Goal: Transaction & Acquisition: Purchase product/service

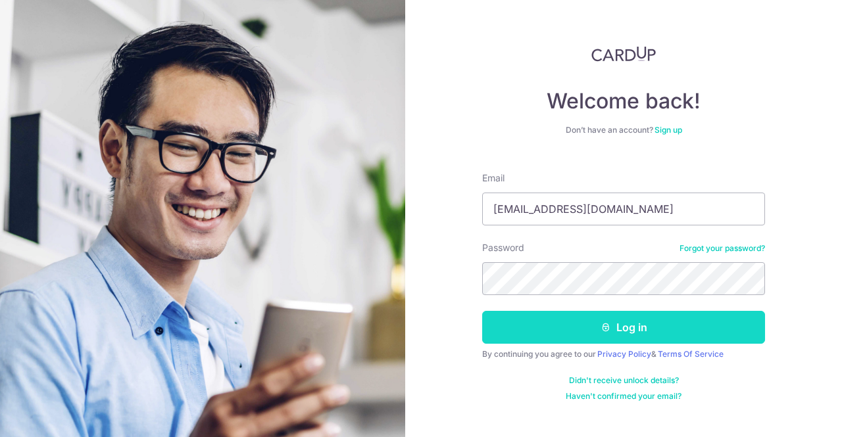
click at [610, 328] on icon "submit" at bounding box center [605, 327] width 11 height 11
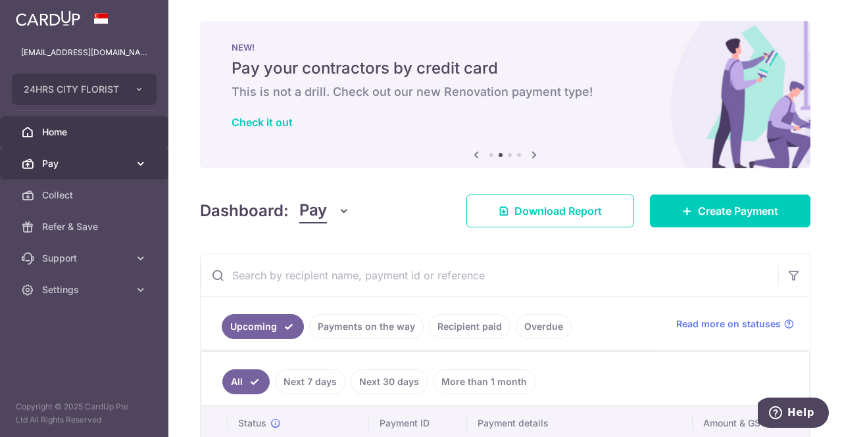
click at [138, 164] on icon at bounding box center [140, 163] width 13 height 13
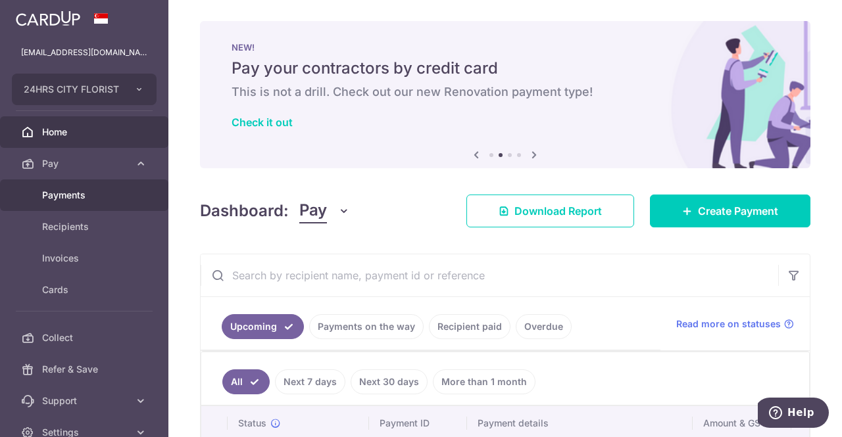
click at [85, 197] on span "Payments" at bounding box center [85, 195] width 87 height 13
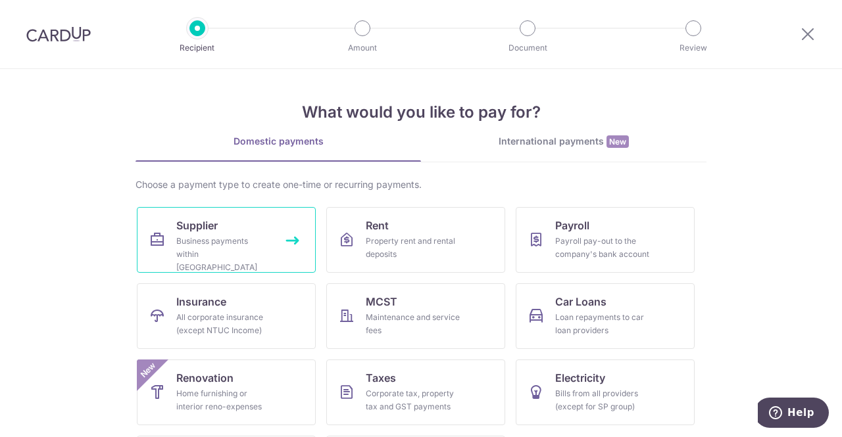
click at [263, 245] on div "Business payments within Singapore" at bounding box center [223, 254] width 95 height 39
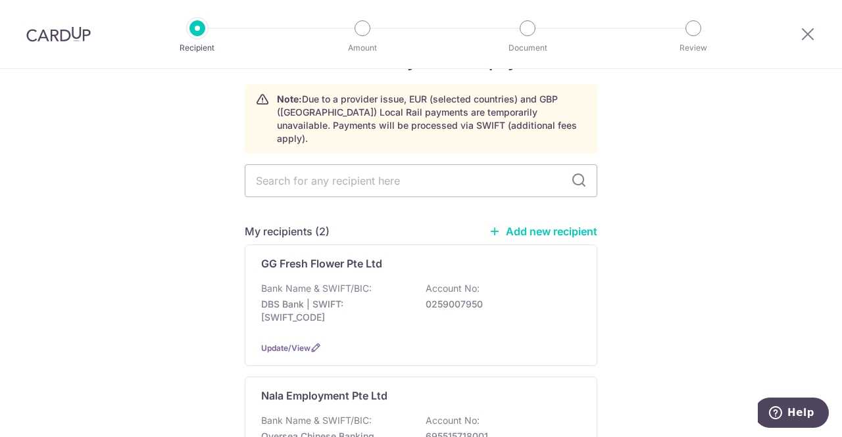
scroll to position [66, 0]
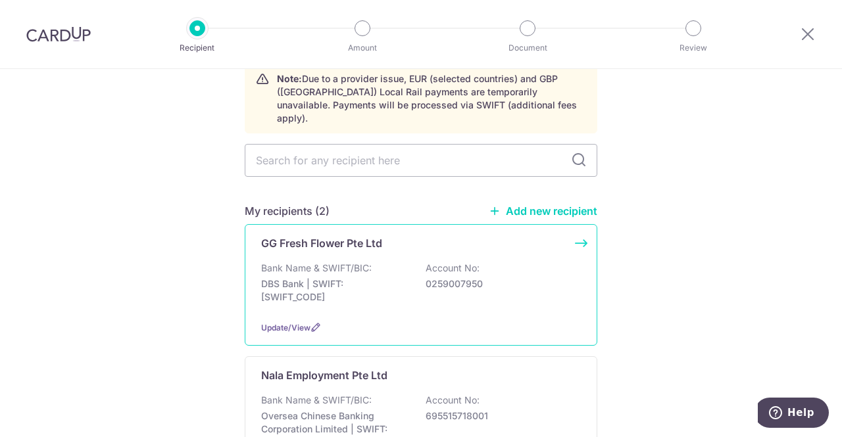
click at [378, 262] on div "Bank Name & SWIFT/BIC: DBS Bank | SWIFT: DBSSSGSGXXX Account No: 0259007950" at bounding box center [421, 286] width 320 height 49
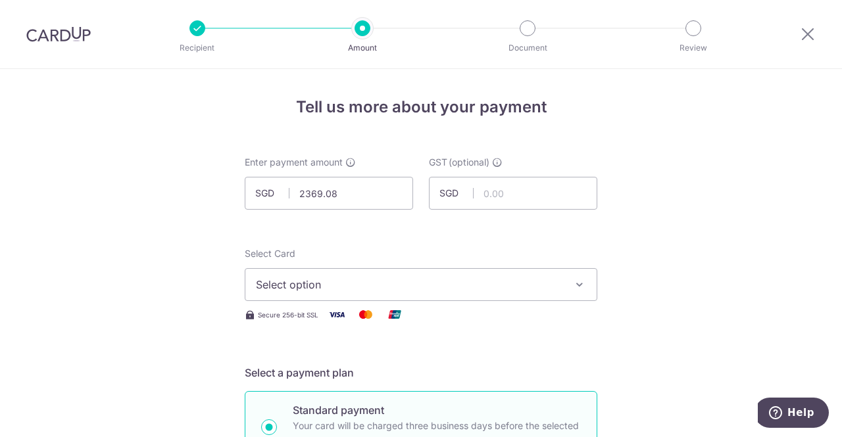
type input "2,369.08"
drag, startPoint x: 505, startPoint y: 244, endPoint x: 469, endPoint y: 275, distance: 47.1
click at [434, 287] on span "Select option" at bounding box center [409, 285] width 306 height 16
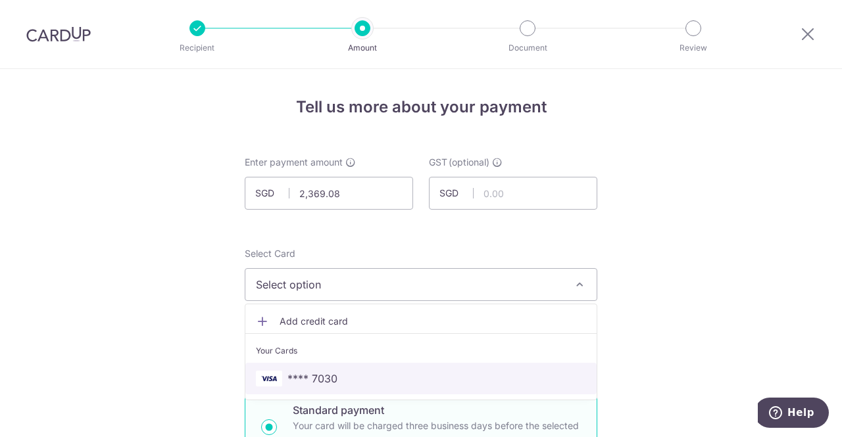
click at [381, 375] on span "**** 7030" at bounding box center [421, 379] width 330 height 16
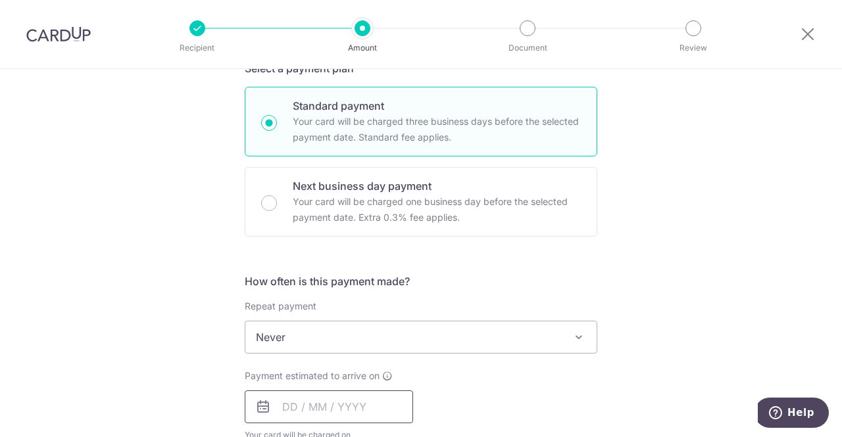
scroll to position [395, 0]
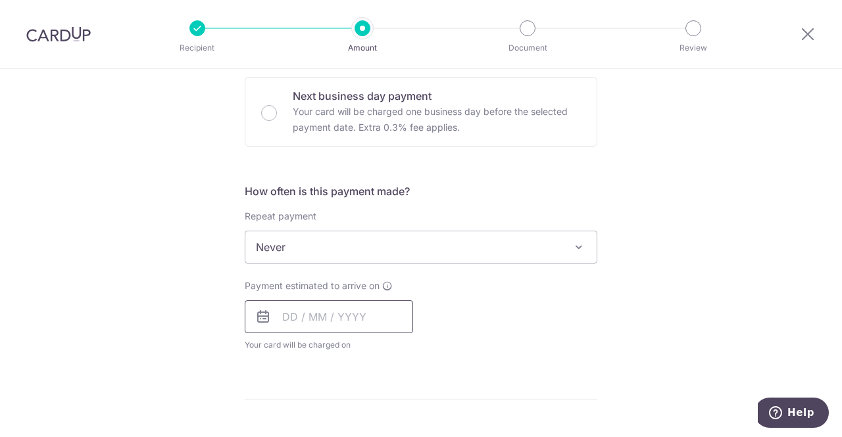
click at [325, 312] on input "text" at bounding box center [329, 316] width 168 height 33
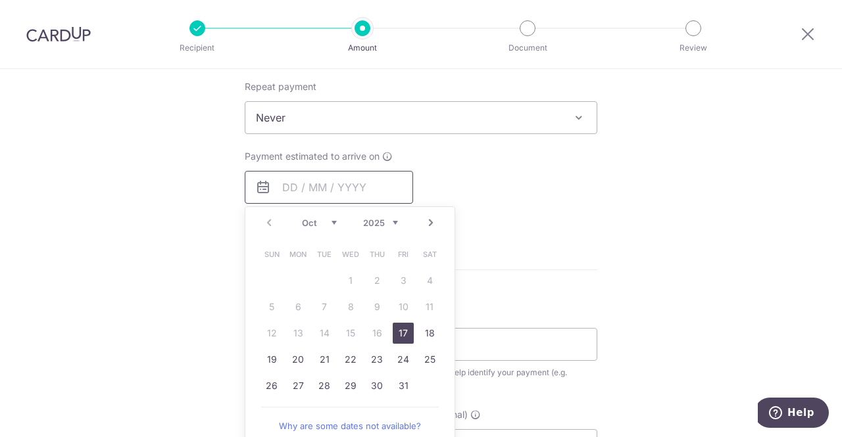
scroll to position [526, 0]
click at [400, 331] on link "17" at bounding box center [403, 331] width 21 height 21
type input "17/10/2025"
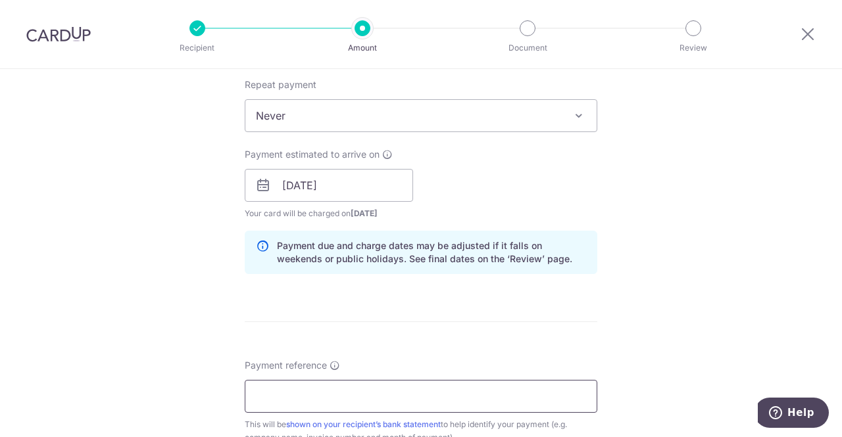
click at [372, 394] on input "Payment reference" at bounding box center [421, 396] width 352 height 33
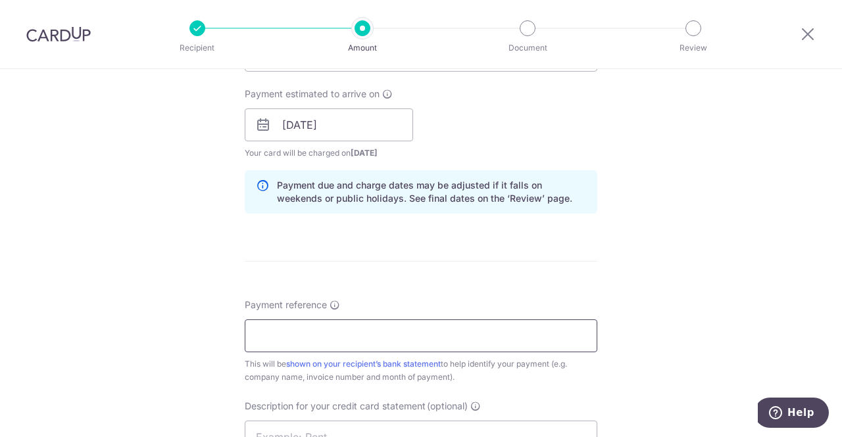
scroll to position [658, 0]
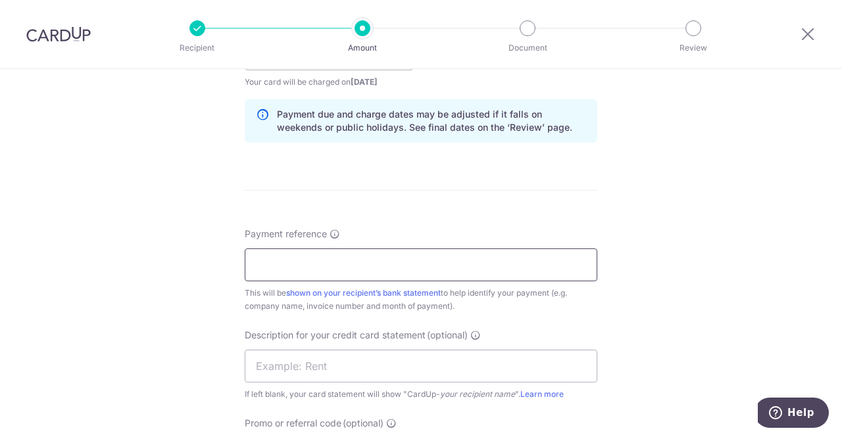
click at [324, 262] on input "Payment reference" at bounding box center [421, 265] width 352 height 33
click at [375, 262] on input "24hrscityflorist month of Aug 2025" at bounding box center [421, 265] width 352 height 33
drag, startPoint x: 379, startPoint y: 262, endPoint x: 397, endPoint y: 264, distance: 17.8
click at [397, 264] on input "24hrscityflorist month of Aug 2025" at bounding box center [421, 265] width 352 height 33
type input "24hrscityflorist month of Sep 2025"
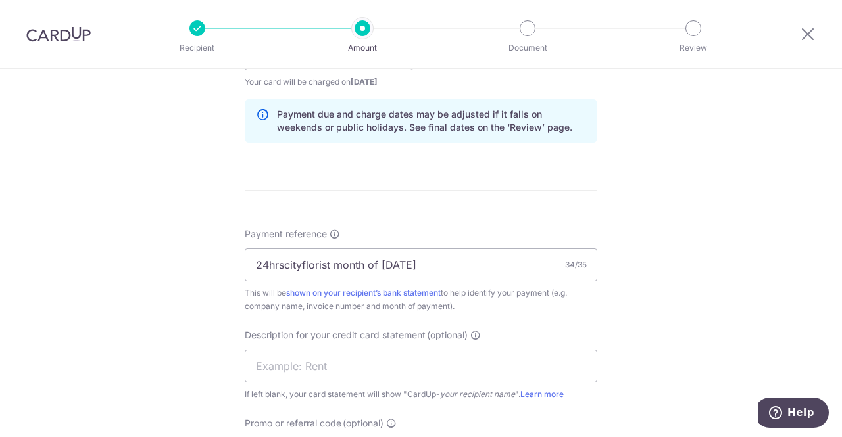
click at [437, 214] on form "Enter payment amount SGD 2,369.08 2369.08 GST (optional) SGD Select Card **** 7…" at bounding box center [421, 89] width 352 height 1183
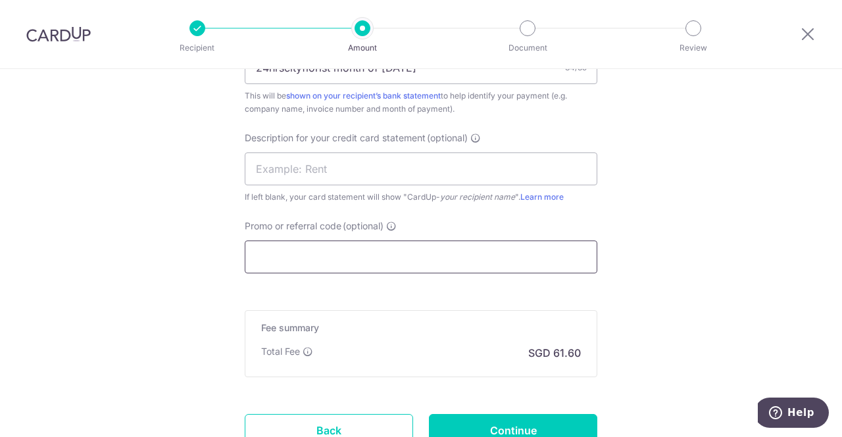
click at [332, 264] on input "Promo or referral code (optional)" at bounding box center [421, 257] width 352 height 33
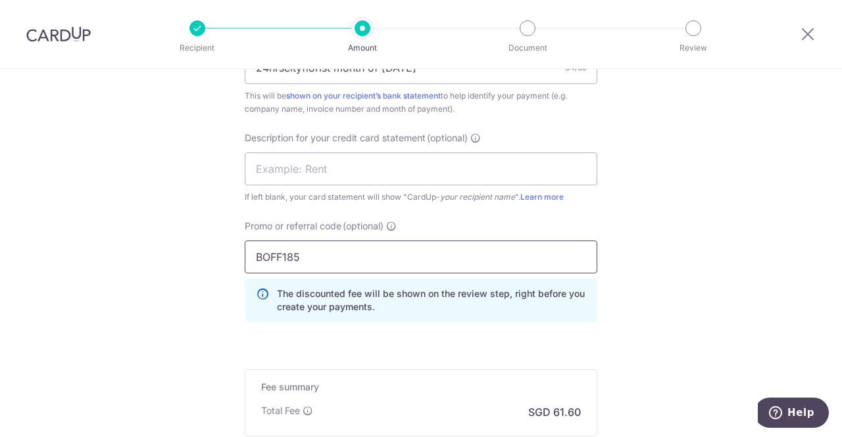
type input "BOFF185"
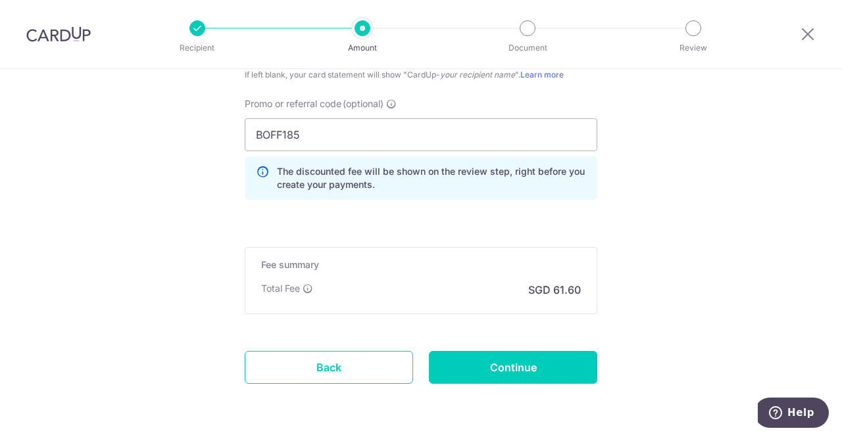
scroll to position [1019, 0]
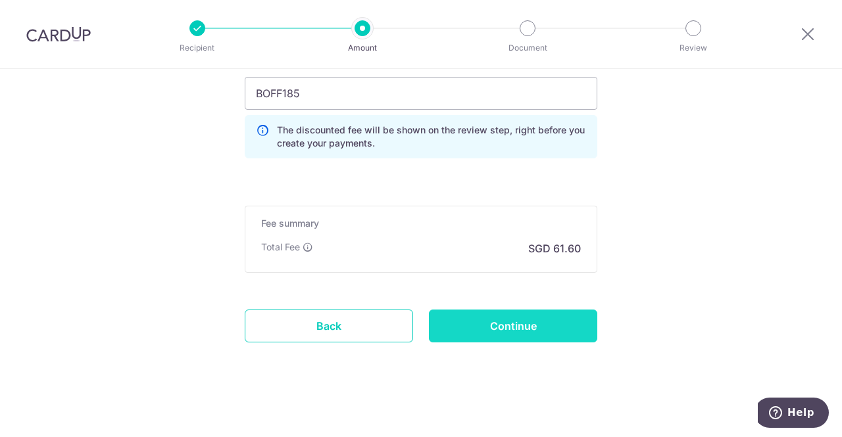
click at [487, 322] on input "Continue" at bounding box center [513, 326] width 168 height 33
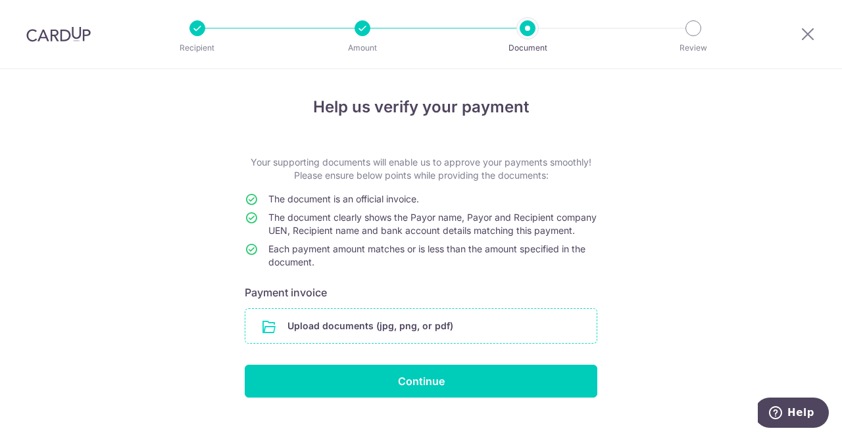
click at [417, 341] on input "file" at bounding box center [420, 326] width 351 height 34
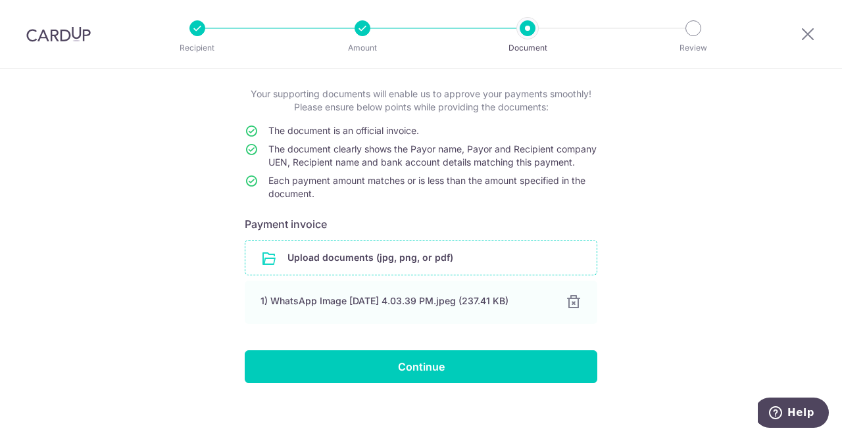
scroll to position [88, 0]
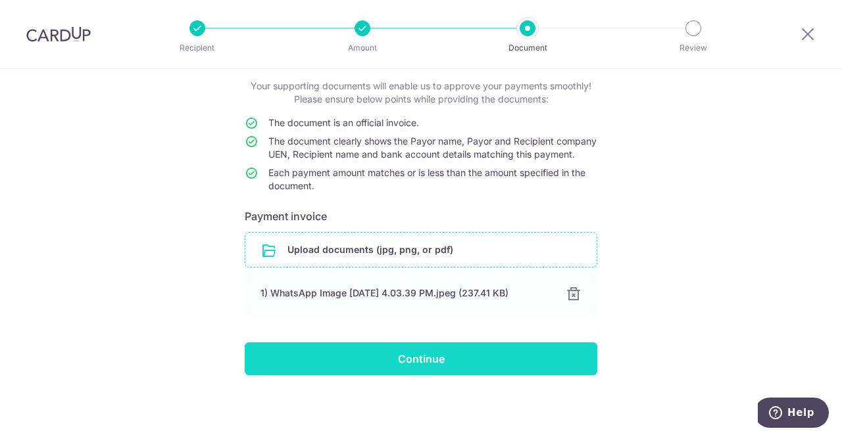
click at [427, 356] on input "Continue" at bounding box center [421, 359] width 352 height 33
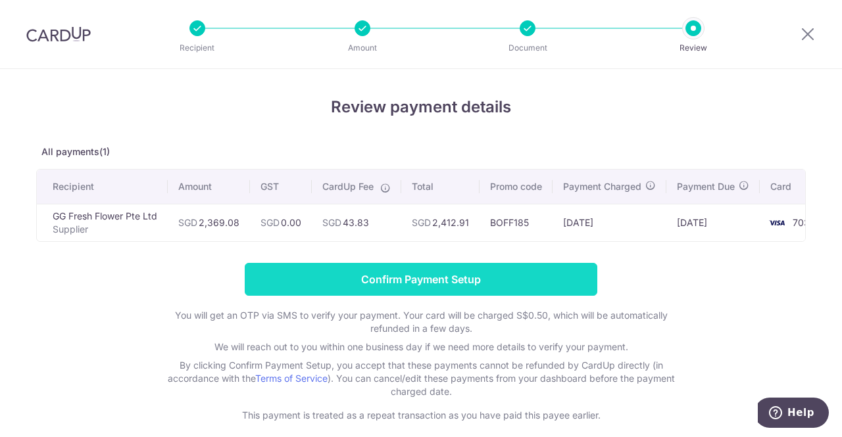
click at [396, 277] on input "Confirm Payment Setup" at bounding box center [421, 279] width 352 height 33
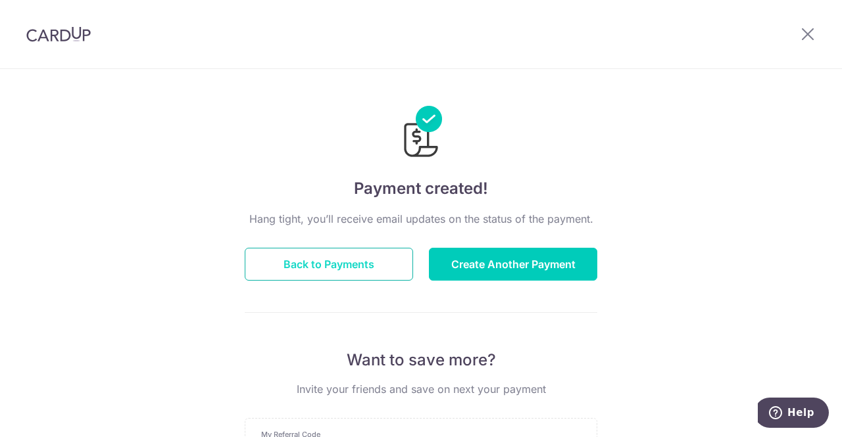
click at [324, 271] on button "Back to Payments" at bounding box center [329, 264] width 168 height 33
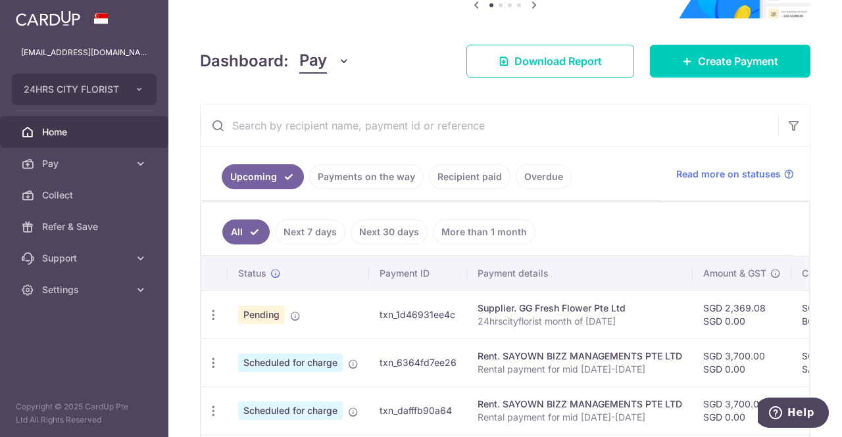
scroll to position [197, 0]
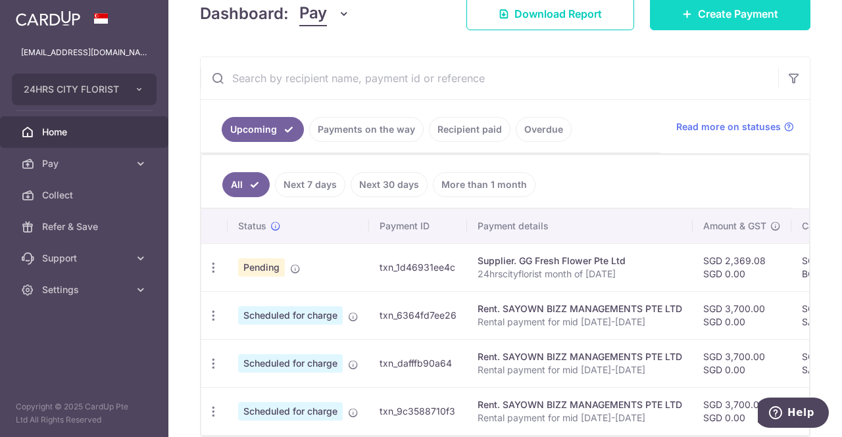
click at [698, 12] on span "Create Payment" at bounding box center [738, 14] width 80 height 16
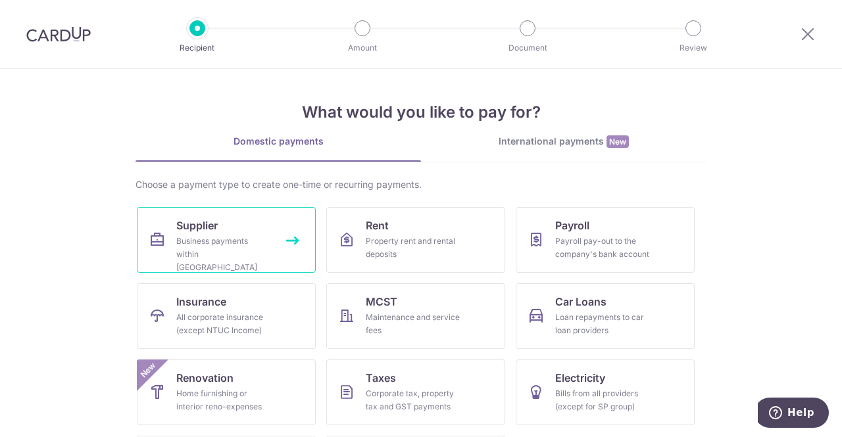
click at [238, 265] on link "Supplier Business payments within Singapore" at bounding box center [226, 240] width 179 height 66
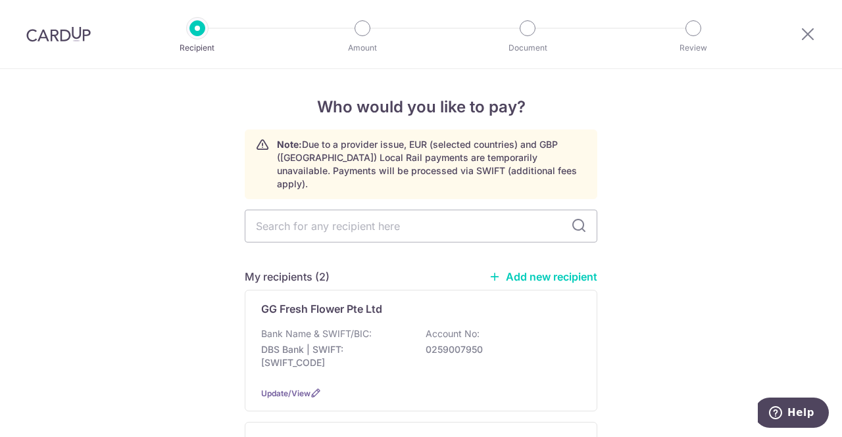
click at [545, 270] on link "Add new recipient" at bounding box center [543, 276] width 108 height 13
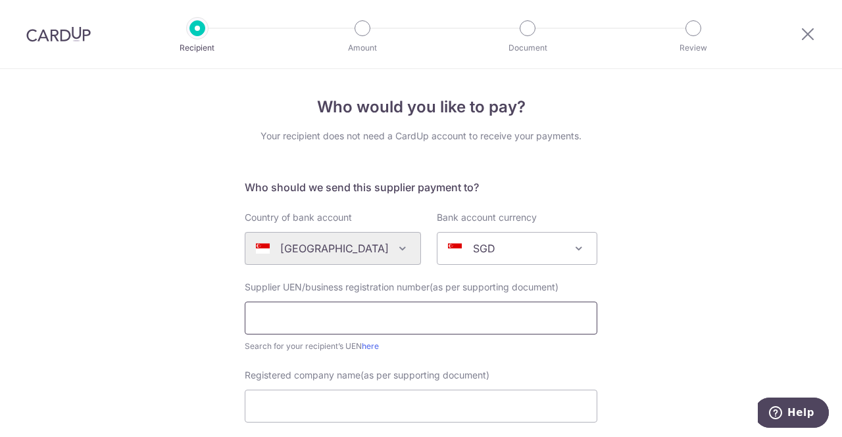
click at [324, 316] on input "text" at bounding box center [421, 318] width 352 height 33
click at [255, 316] on input "200009355G" at bounding box center [421, 318] width 352 height 33
click at [285, 318] on input "200009355G" at bounding box center [421, 318] width 352 height 33
type input "200009355G"
click at [368, 403] on input "Registered company name(as per supporting document)" at bounding box center [421, 406] width 352 height 33
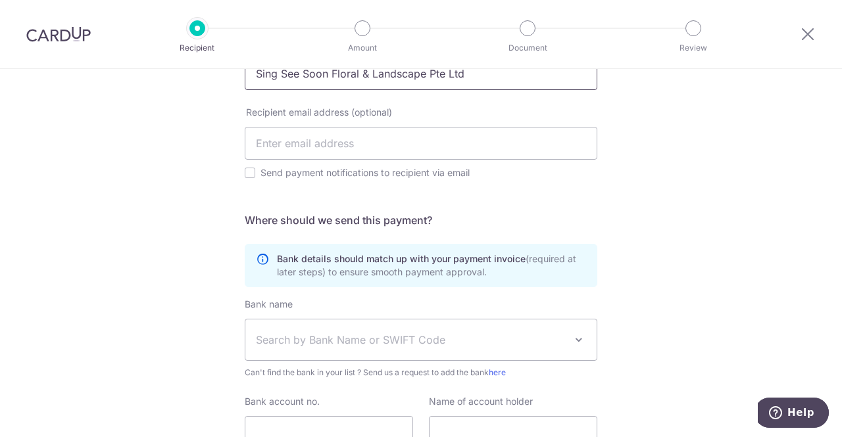
scroll to position [395, 0]
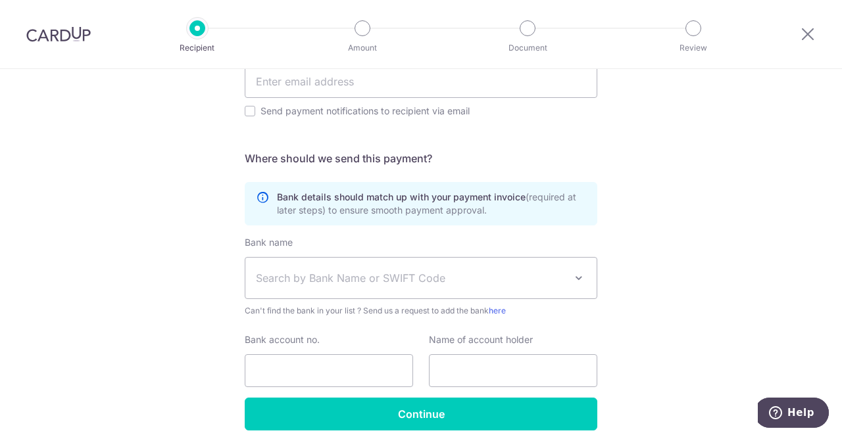
type input "Sing See Soon Floral & Landscape Pte Ltd"
click at [347, 278] on span "Search by Bank Name or SWIFT Code" at bounding box center [410, 278] width 309 height 16
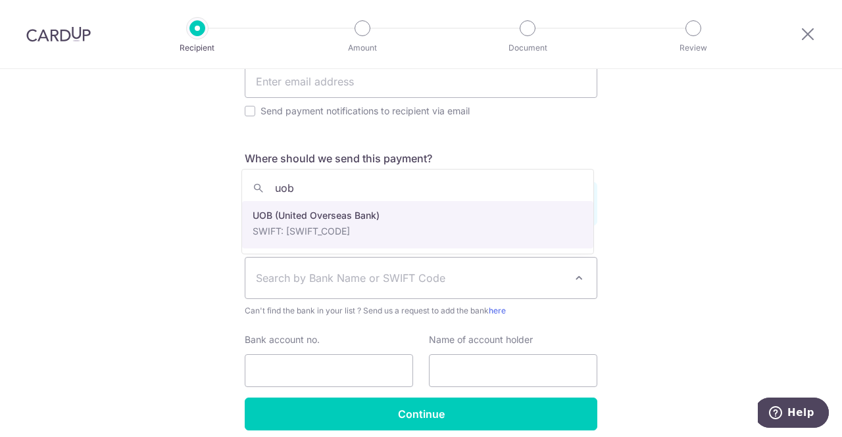
type input "uob"
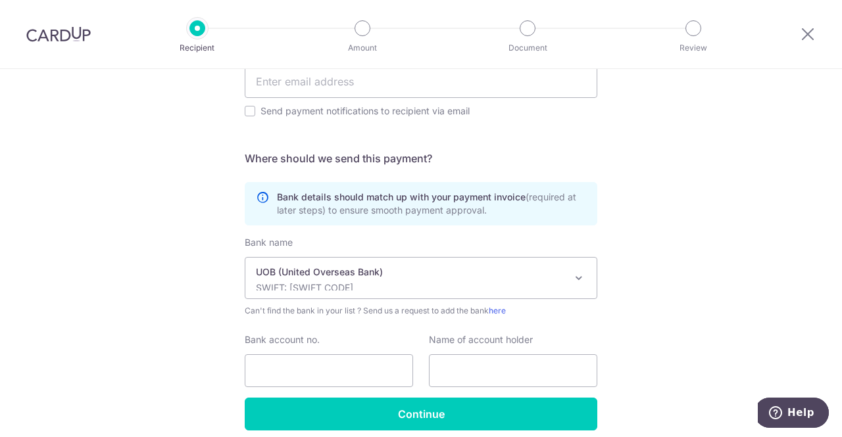
select select "18"
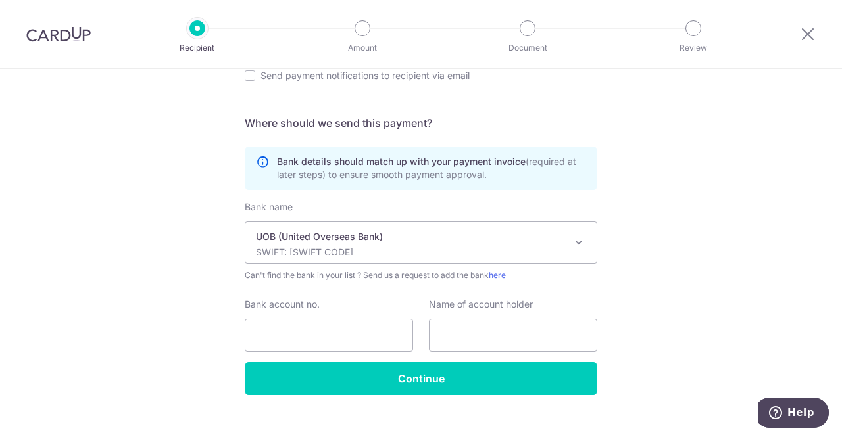
scroll to position [448, 0]
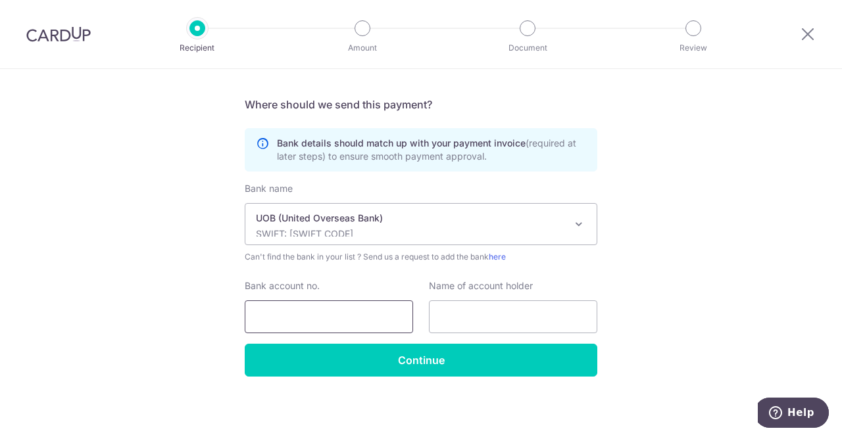
click at [333, 320] on input "Bank account no." at bounding box center [329, 316] width 168 height 33
click at [268, 319] on input "2133087909" at bounding box center [329, 316] width 168 height 33
click at [289, 317] on input "2133087909" at bounding box center [329, 316] width 168 height 33
click at [310, 315] on input "2133087909" at bounding box center [329, 316] width 168 height 33
click at [324, 315] on input "2133087909" at bounding box center [329, 316] width 168 height 33
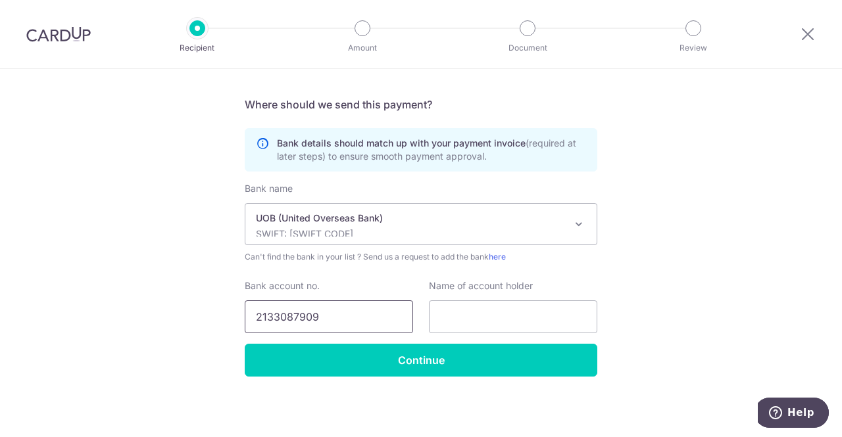
click at [268, 318] on input "2133087909" at bounding box center [329, 316] width 168 height 33
click at [287, 318] on input "2133087909" at bounding box center [329, 316] width 168 height 33
click at [308, 315] on input "2133087909" at bounding box center [329, 316] width 168 height 33
click at [331, 315] on input "2133087909" at bounding box center [329, 316] width 168 height 33
type input "2133087909"
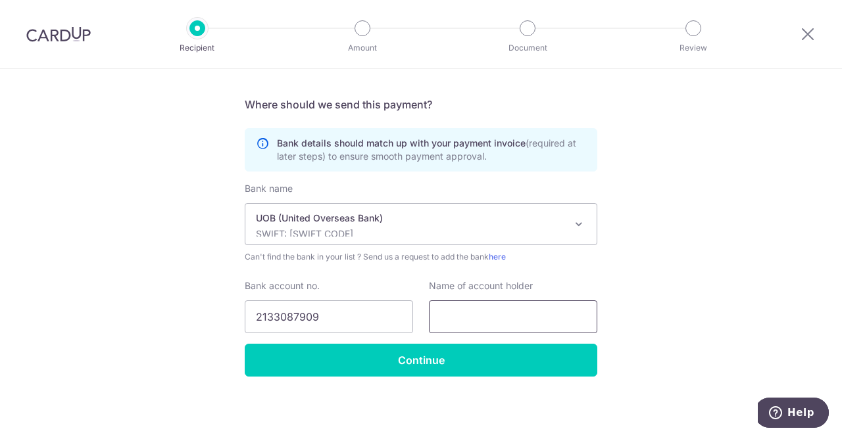
click at [508, 312] on input "text" at bounding box center [513, 316] width 168 height 33
type input "s"
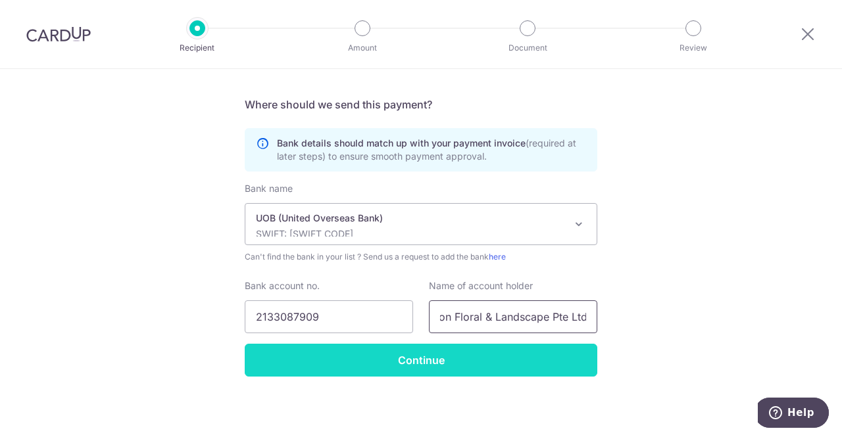
type input "Sing See Soon Floral & Landscape Pte Ltd"
click at [479, 356] on input "Continue" at bounding box center [421, 360] width 352 height 33
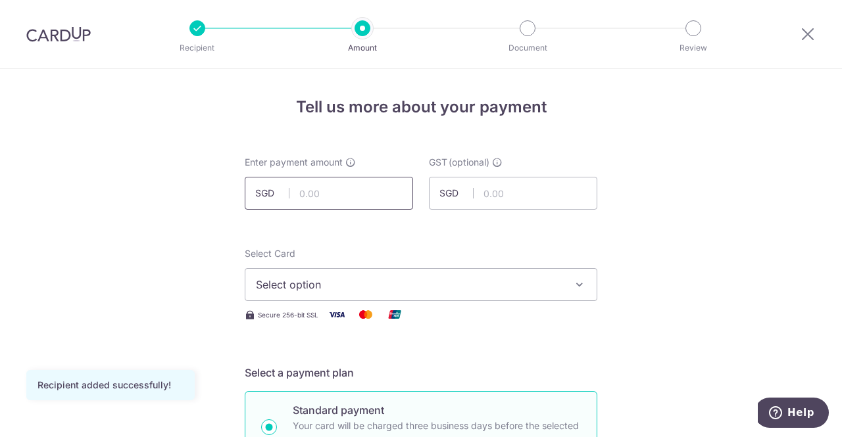
click at [352, 189] on input "text" at bounding box center [329, 193] width 168 height 33
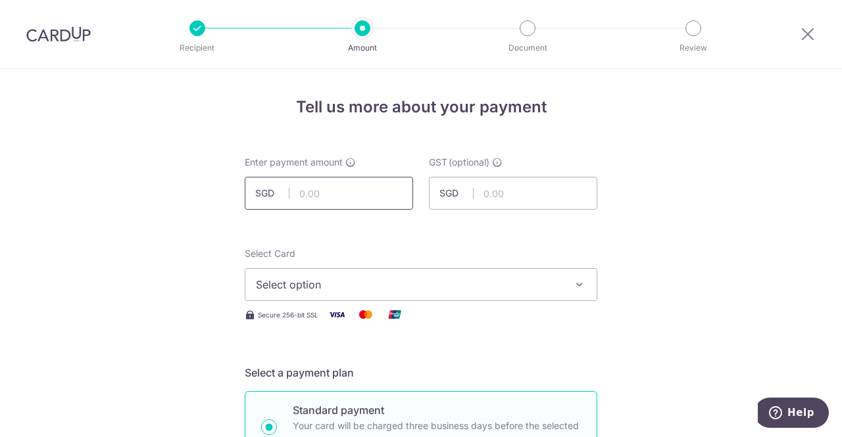
click at [341, 199] on input "text" at bounding box center [329, 193] width 168 height 33
type input "2,050.87"
click at [348, 287] on span "Select option" at bounding box center [409, 285] width 306 height 16
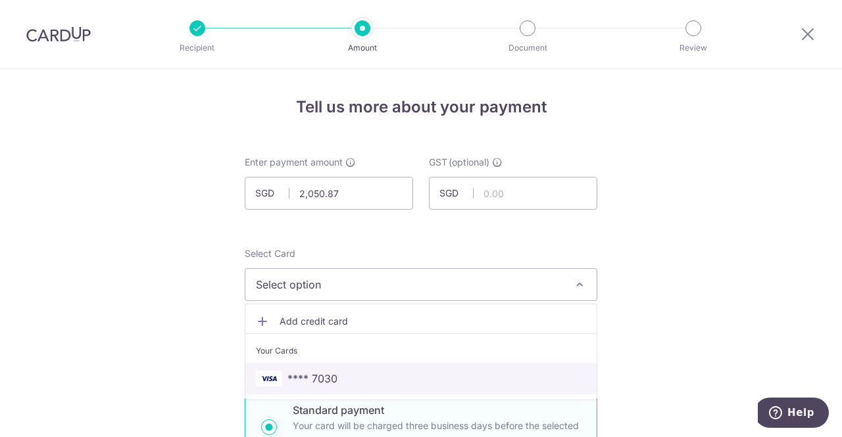
click at [341, 377] on span "**** 7030" at bounding box center [421, 379] width 330 height 16
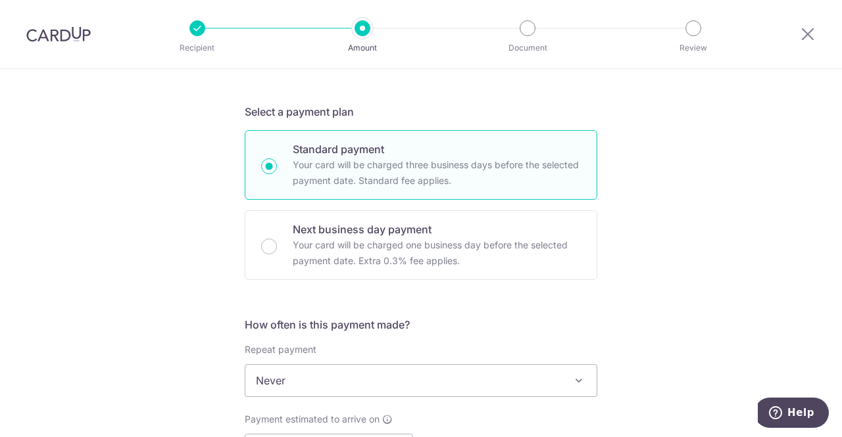
scroll to position [329, 0]
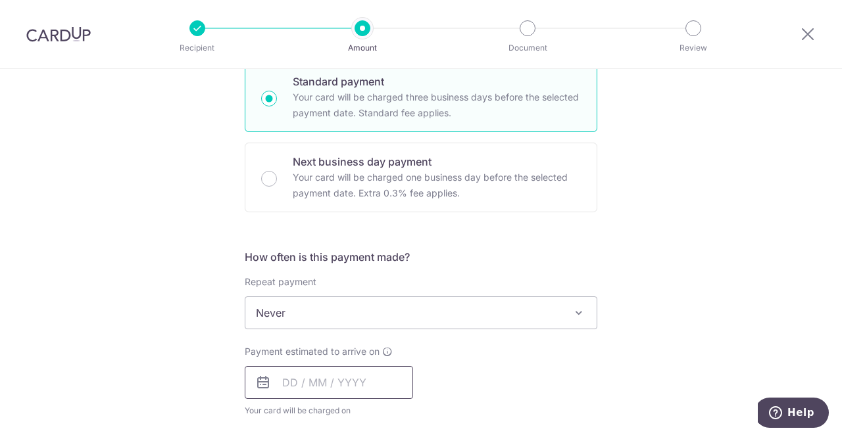
click at [360, 376] on input "text" at bounding box center [329, 382] width 168 height 33
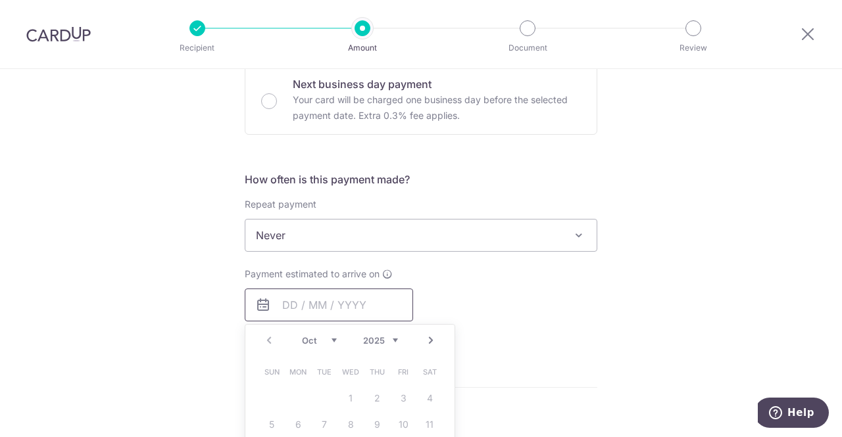
scroll to position [526, 0]
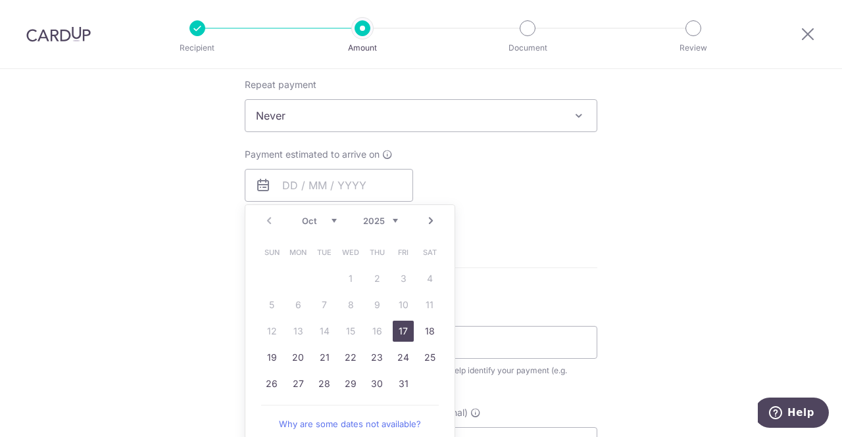
click at [395, 332] on link "17" at bounding box center [403, 331] width 21 height 21
type input "[DATE]"
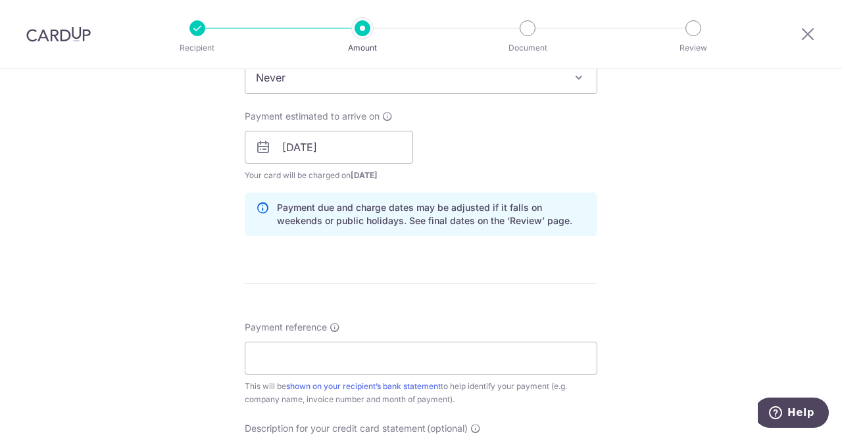
scroll to position [592, 0]
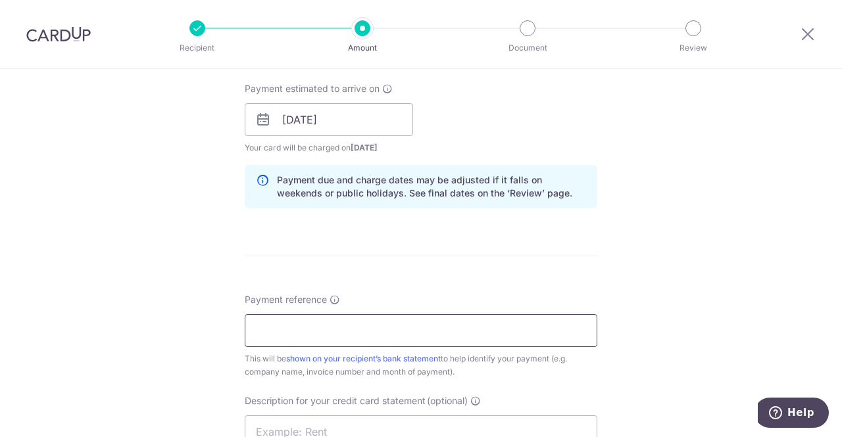
click at [373, 339] on input "Payment reference" at bounding box center [421, 330] width 352 height 33
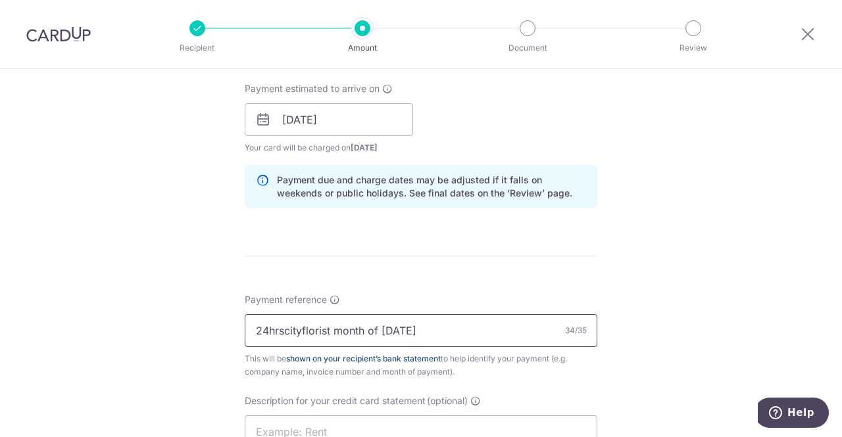
drag, startPoint x: 380, startPoint y: 331, endPoint x: 396, endPoint y: 358, distance: 32.1
click at [396, 358] on div "Payment reference 24hrscityflorist month of Aug 2025 34/35 This will be shown o…" at bounding box center [421, 335] width 352 height 85
type input "24hrscityflorist month of Sep 2025"
click at [778, 265] on div "Tell us more about your payment Enter payment amount SGD 2,050.87 2050.87 GST (…" at bounding box center [421, 143] width 842 height 1332
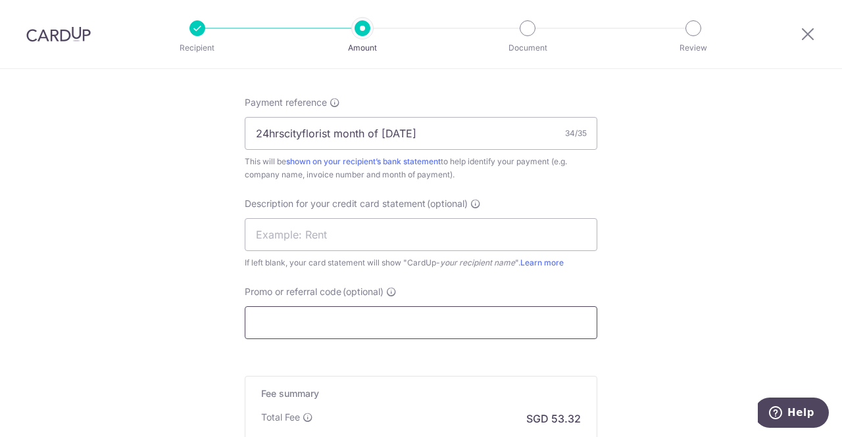
click at [328, 332] on input "Promo or referral code (optional)" at bounding box center [421, 322] width 352 height 33
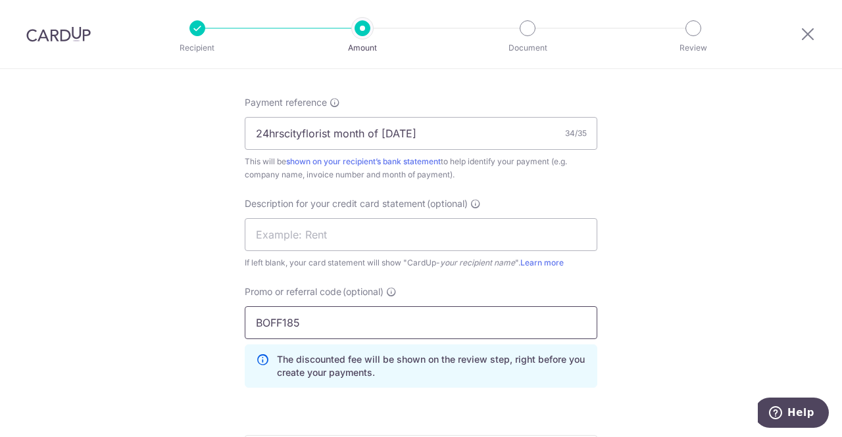
type input "BOFF185"
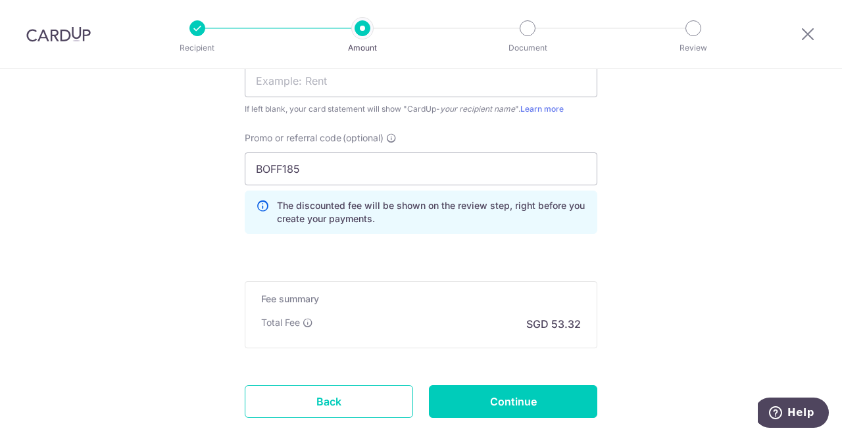
scroll to position [1019, 0]
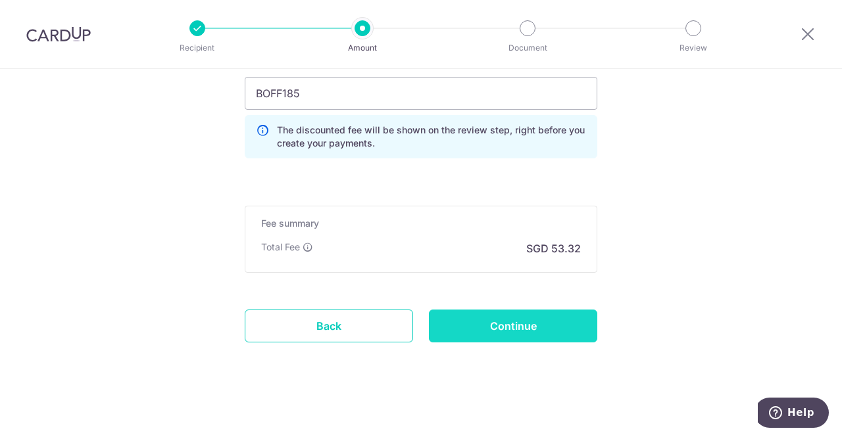
click at [525, 318] on input "Continue" at bounding box center [513, 326] width 168 height 33
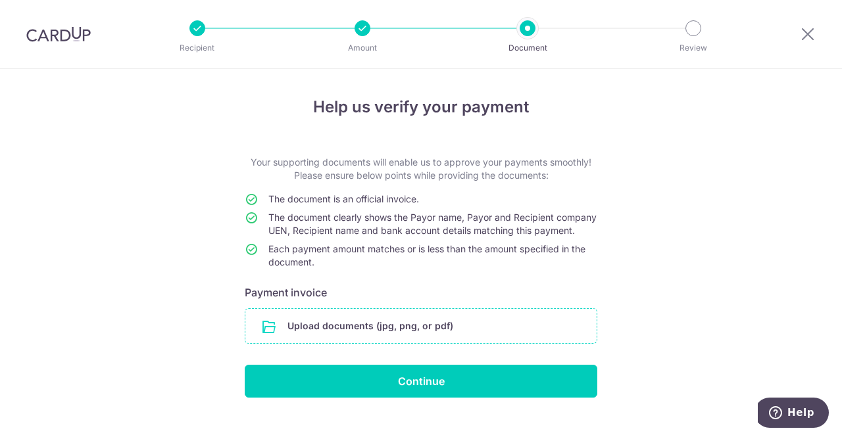
click at [396, 339] on input "file" at bounding box center [420, 326] width 351 height 34
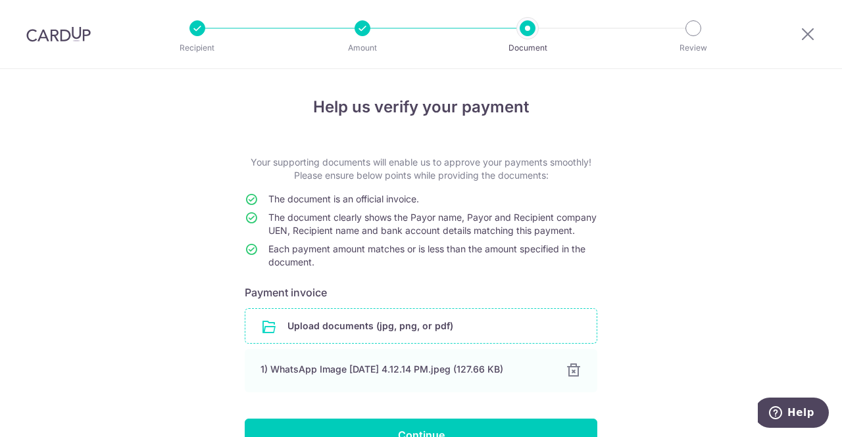
scroll to position [88, 0]
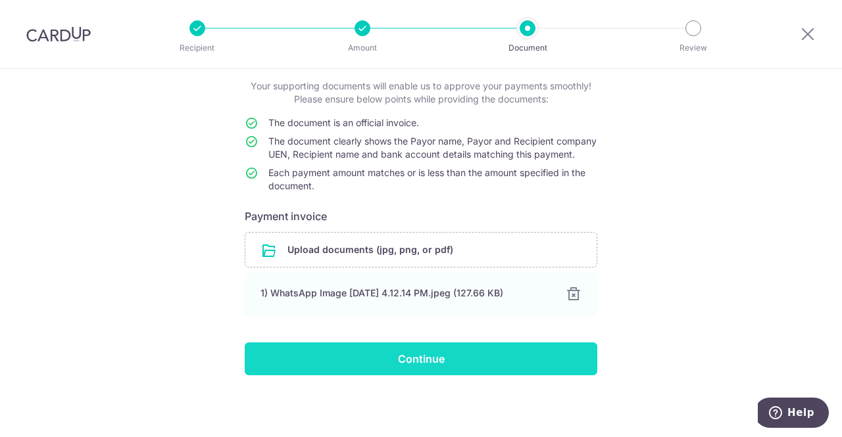
click at [446, 355] on input "Continue" at bounding box center [421, 359] width 352 height 33
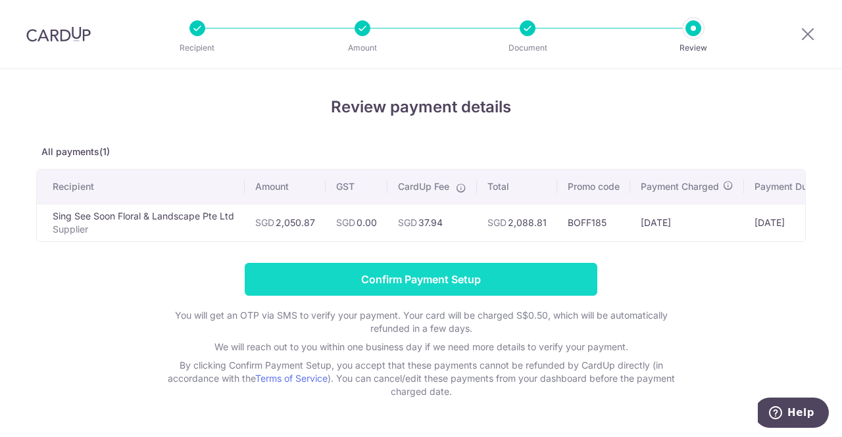
click at [460, 279] on input "Confirm Payment Setup" at bounding box center [421, 279] width 352 height 33
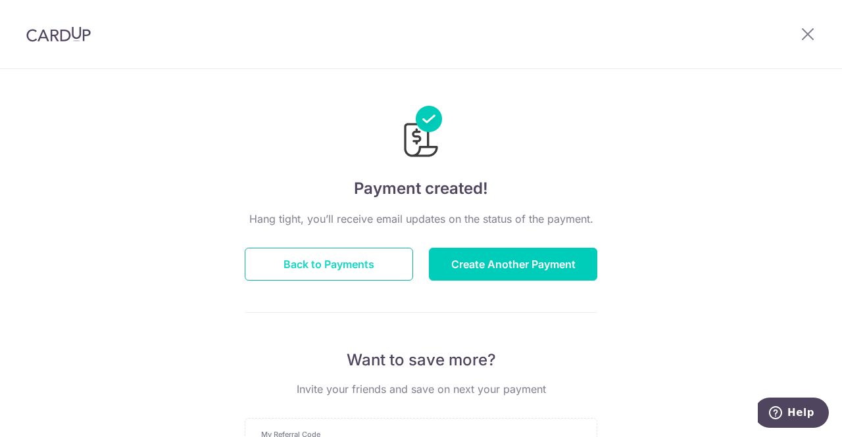
click at [341, 268] on button "Back to Payments" at bounding box center [329, 264] width 168 height 33
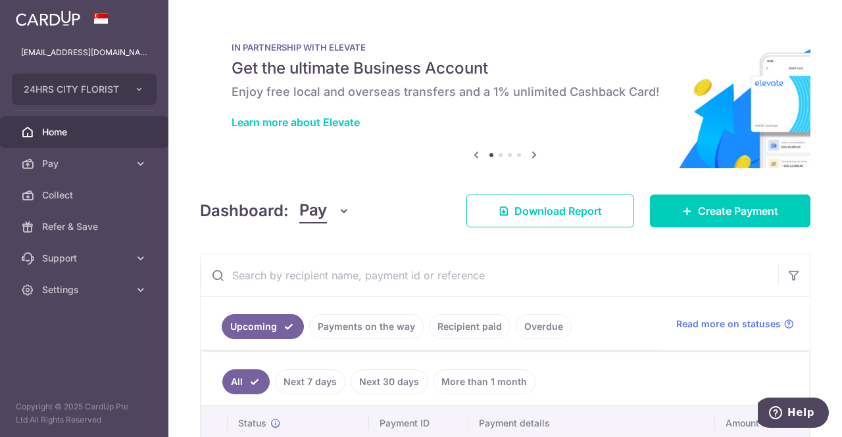
scroll to position [309, 0]
